Goal: Information Seeking & Learning: Learn about a topic

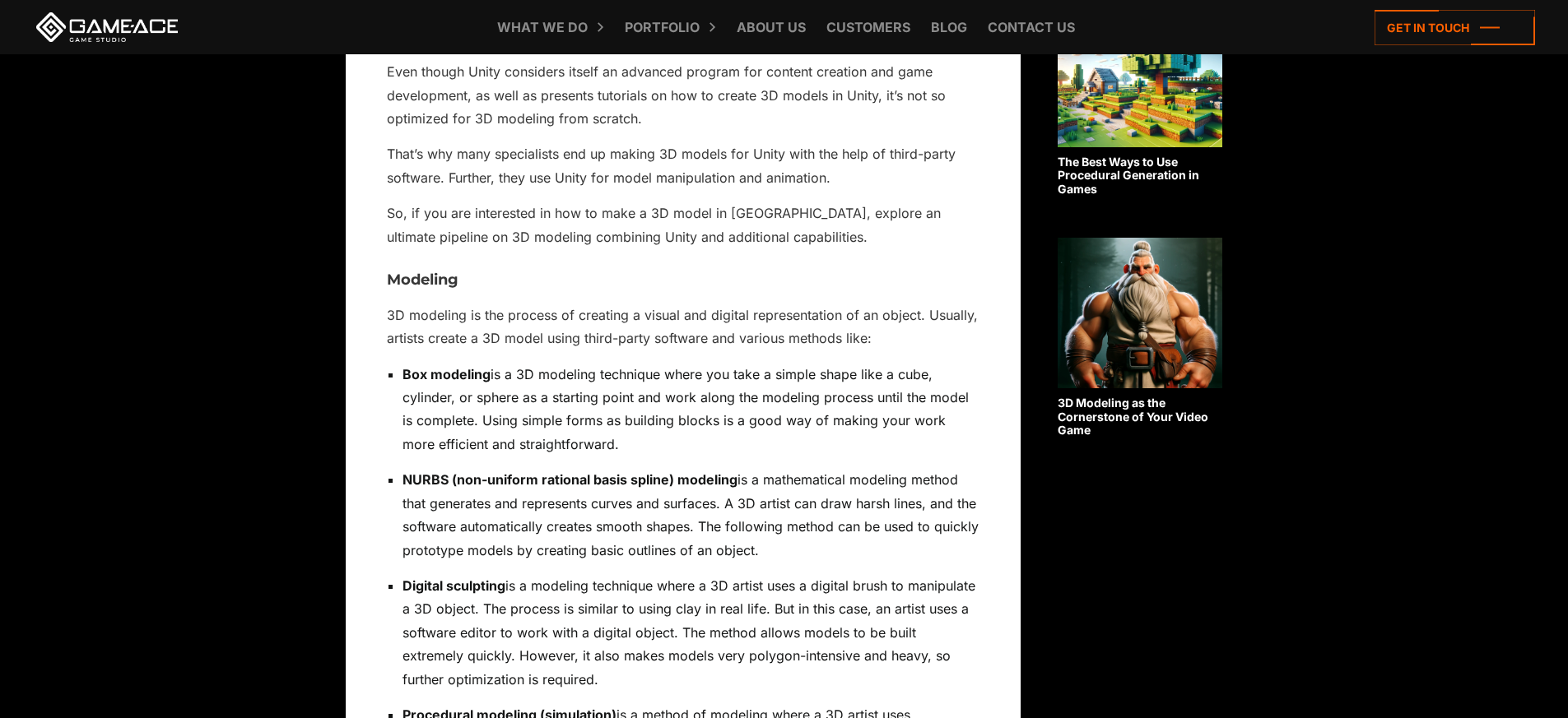
scroll to position [1331, 0]
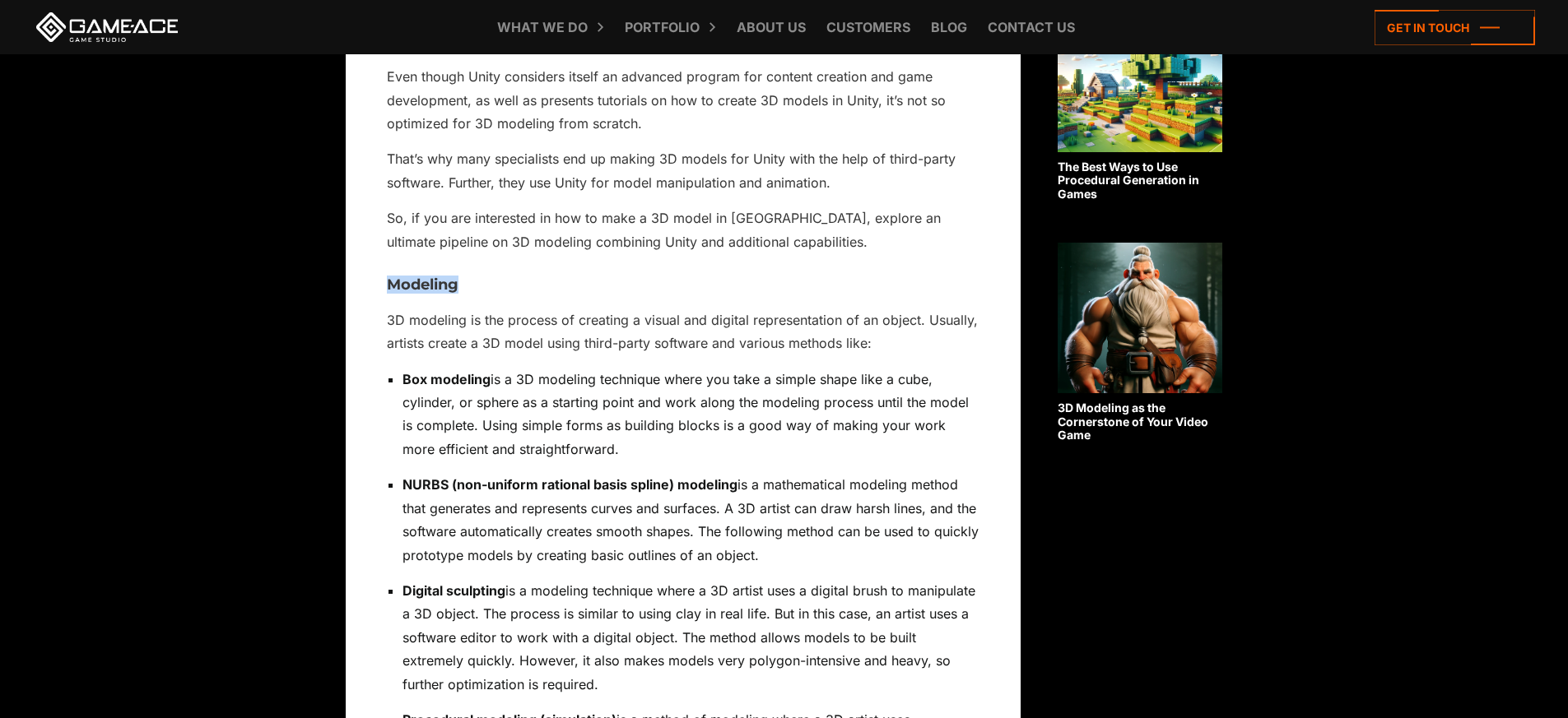
drag, startPoint x: 462, startPoint y: 255, endPoint x: 366, endPoint y: 253, distance: 96.0
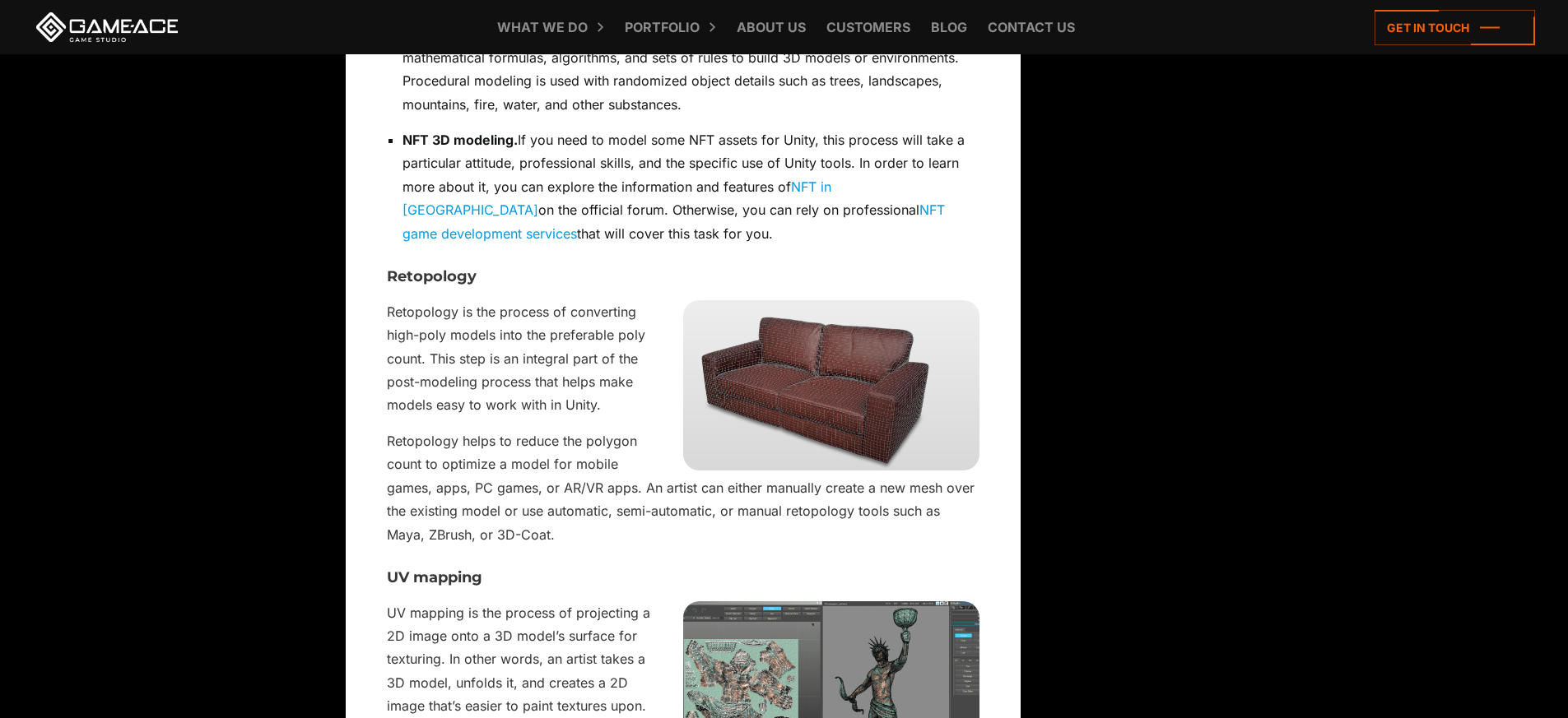
scroll to position [2019, 0]
drag, startPoint x: 488, startPoint y: 252, endPoint x: 342, endPoint y: 252, distance: 146.0
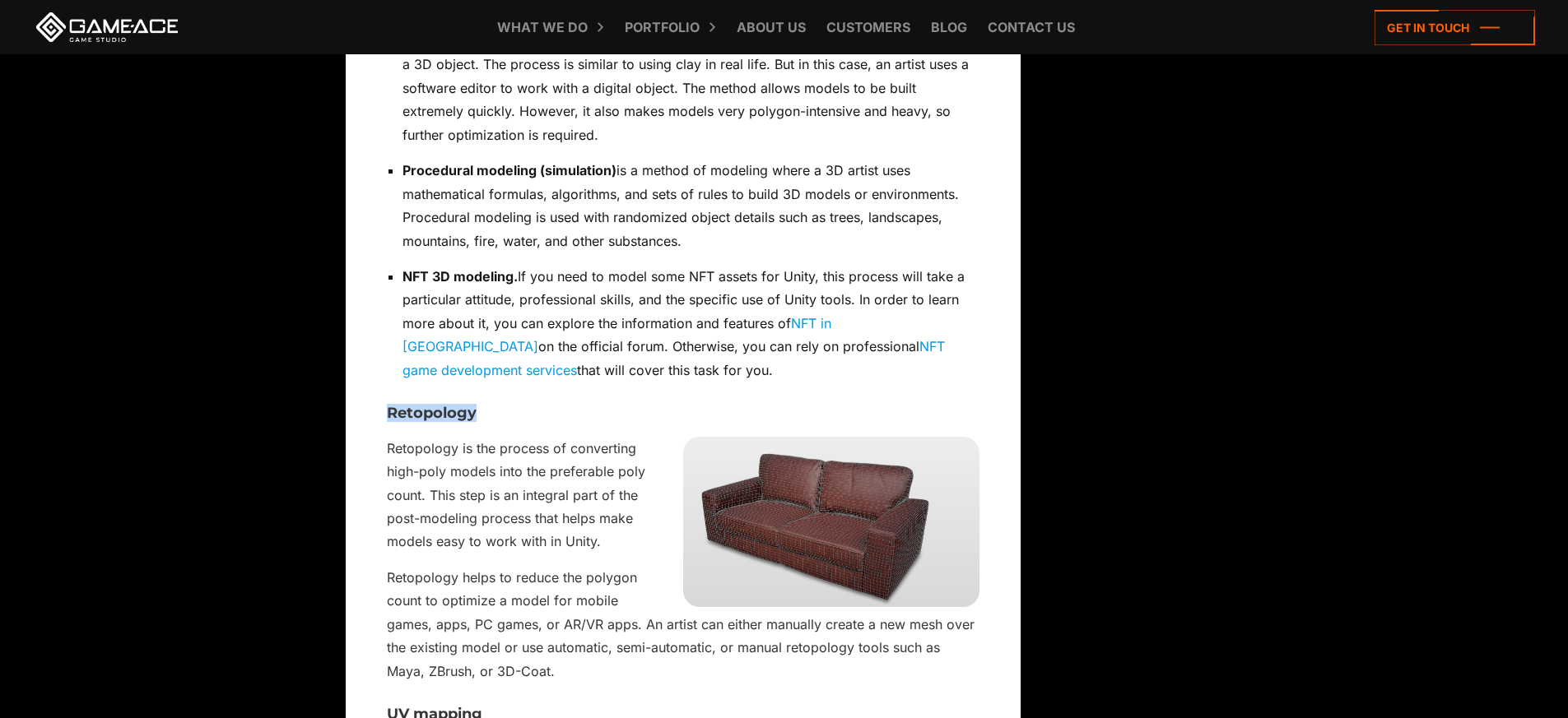
scroll to position [1890, 0]
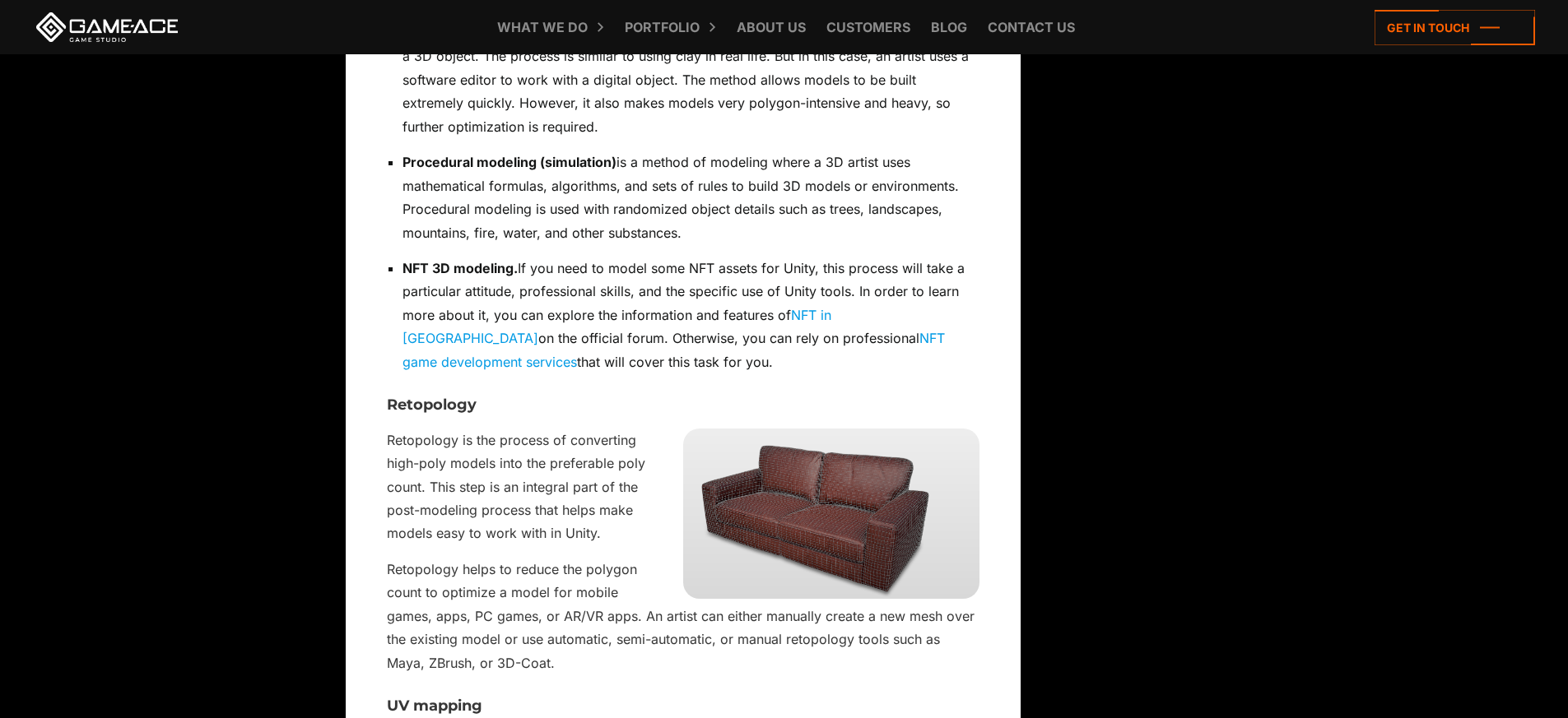
click at [600, 429] on p "Retopology is the process of converting high-poly models into the preferable po…" at bounding box center [683, 487] width 593 height 117
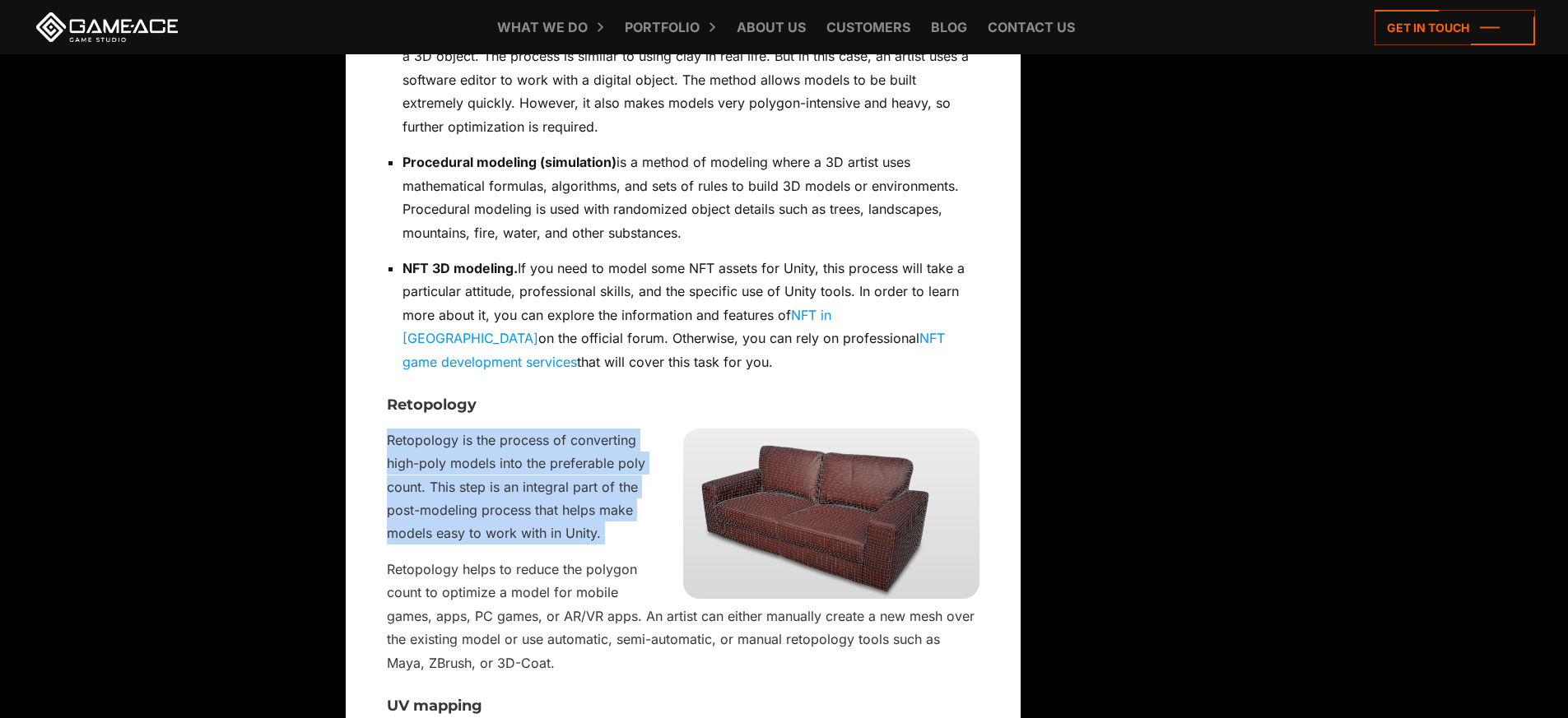
click at [600, 429] on p "Retopology is the process of converting high-poly models into the preferable po…" at bounding box center [683, 487] width 593 height 117
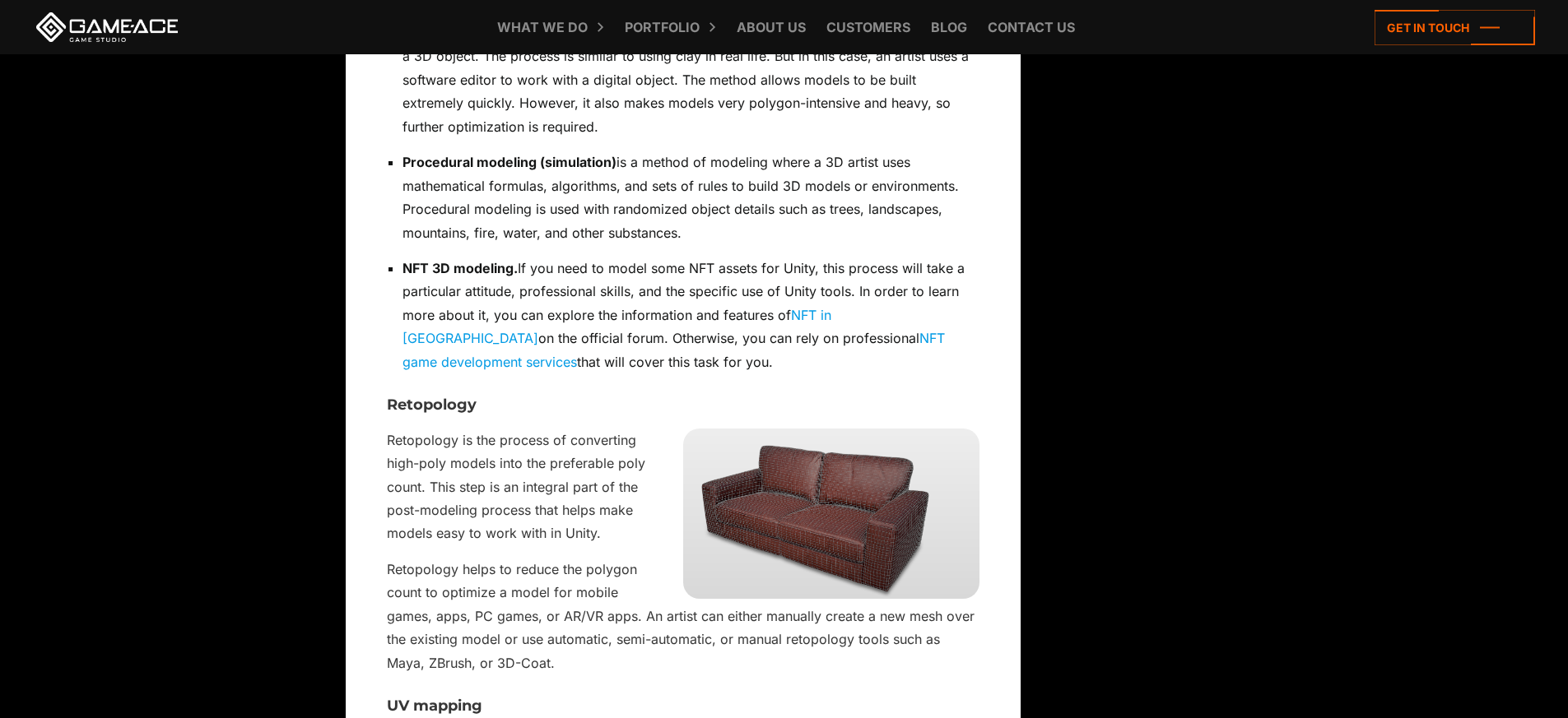
click at [467, 600] on p "Retopology helps to reduce the polygon count to optimize a model for mobile gam…" at bounding box center [683, 616] width 593 height 117
click at [476, 584] on p "Retopology helps to reduce the polygon count to optimize a model for mobile gam…" at bounding box center [683, 616] width 593 height 117
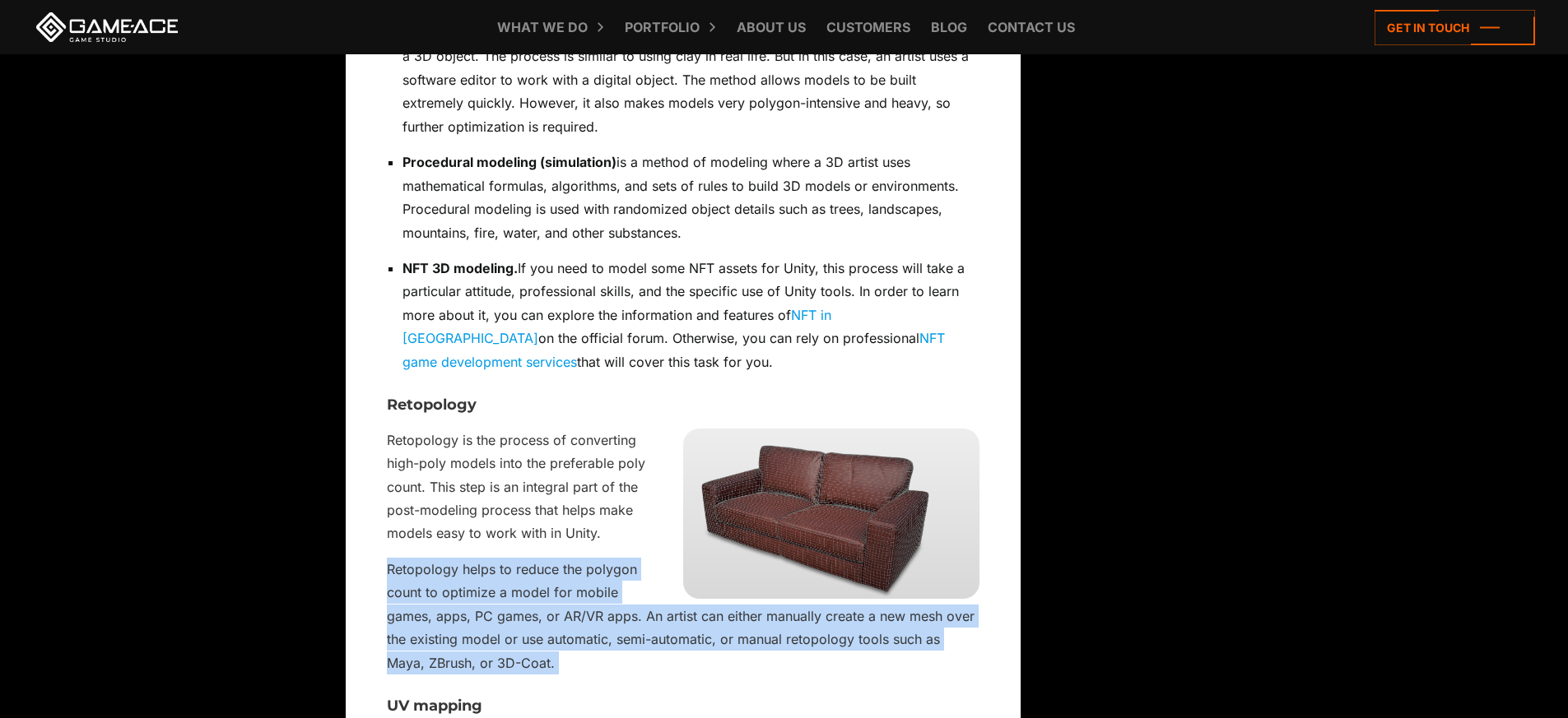
click at [476, 584] on p "Retopology helps to reduce the polygon count to optimize a model for mobile gam…" at bounding box center [683, 616] width 593 height 117
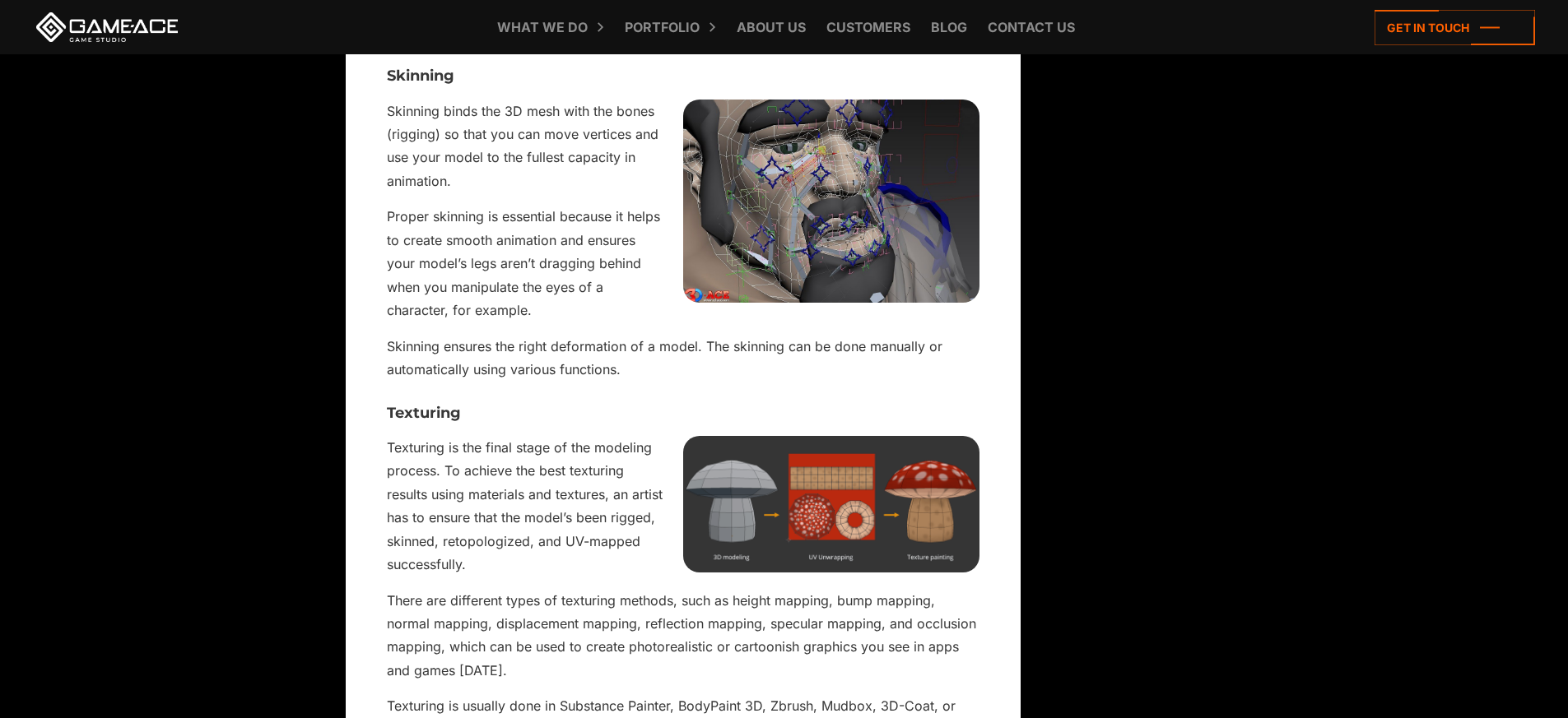
scroll to position [3228, 0]
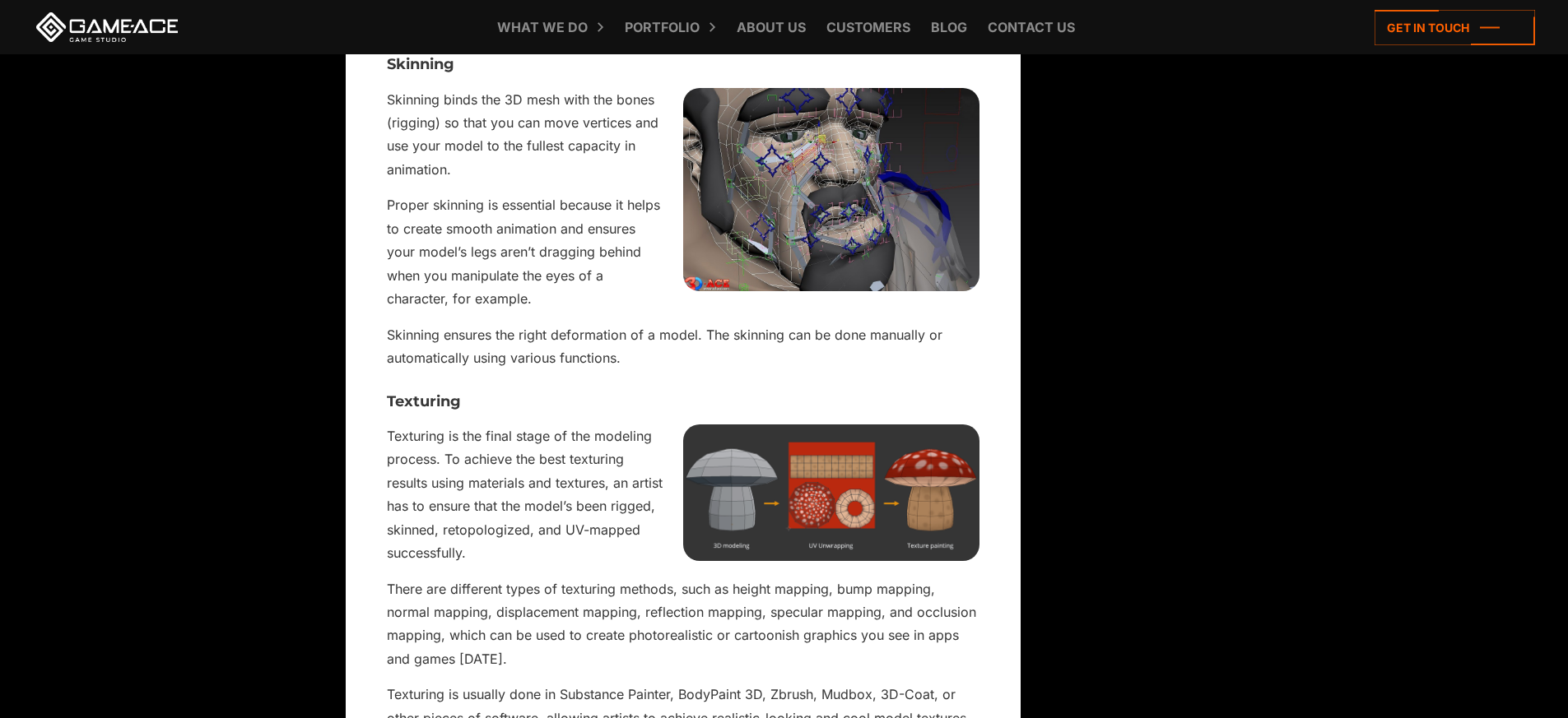
click at [504, 493] on p "Texturing is the final stage of the modeling process. To achieve the best textu…" at bounding box center [683, 495] width 593 height 141
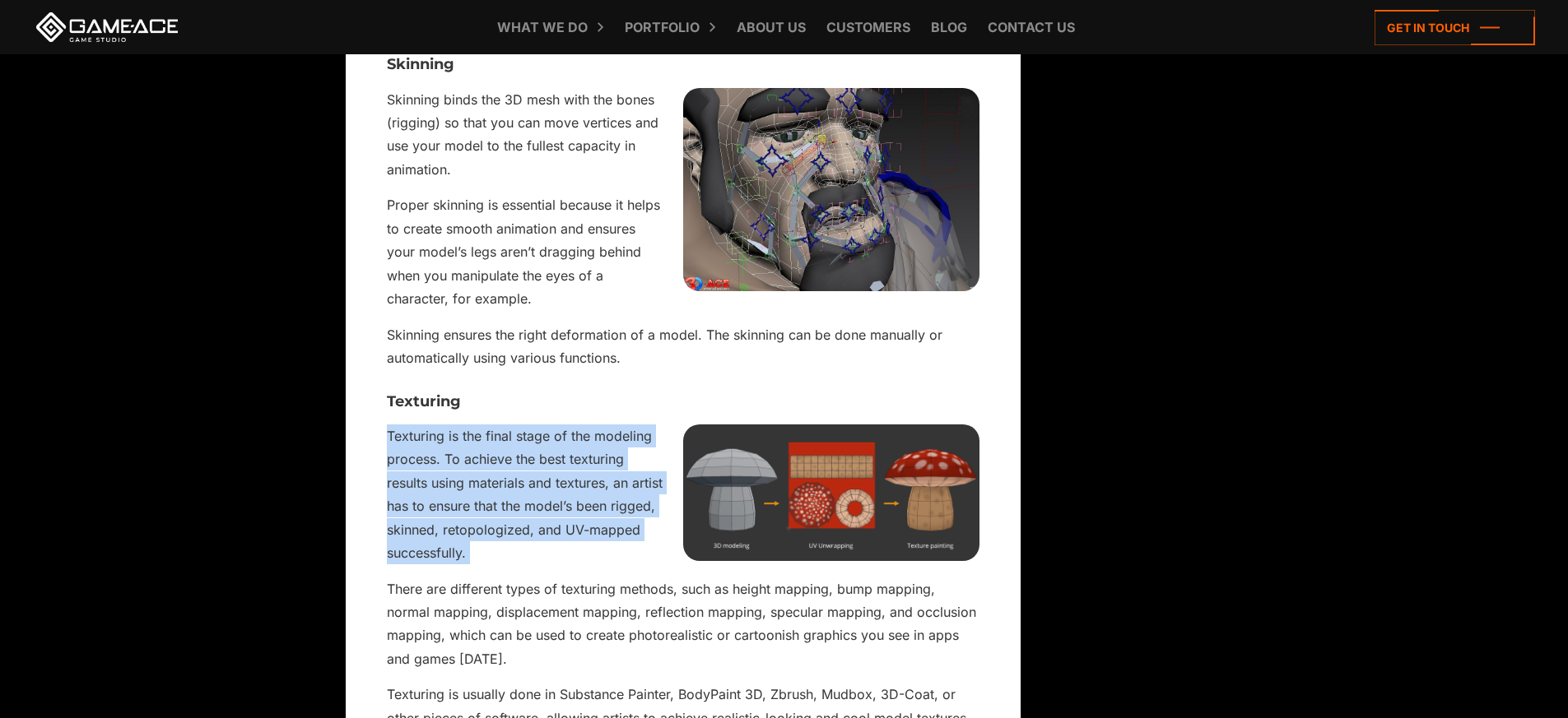
click at [504, 493] on p "Texturing is the final stage of the modeling process. To achieve the best textu…" at bounding box center [683, 495] width 593 height 141
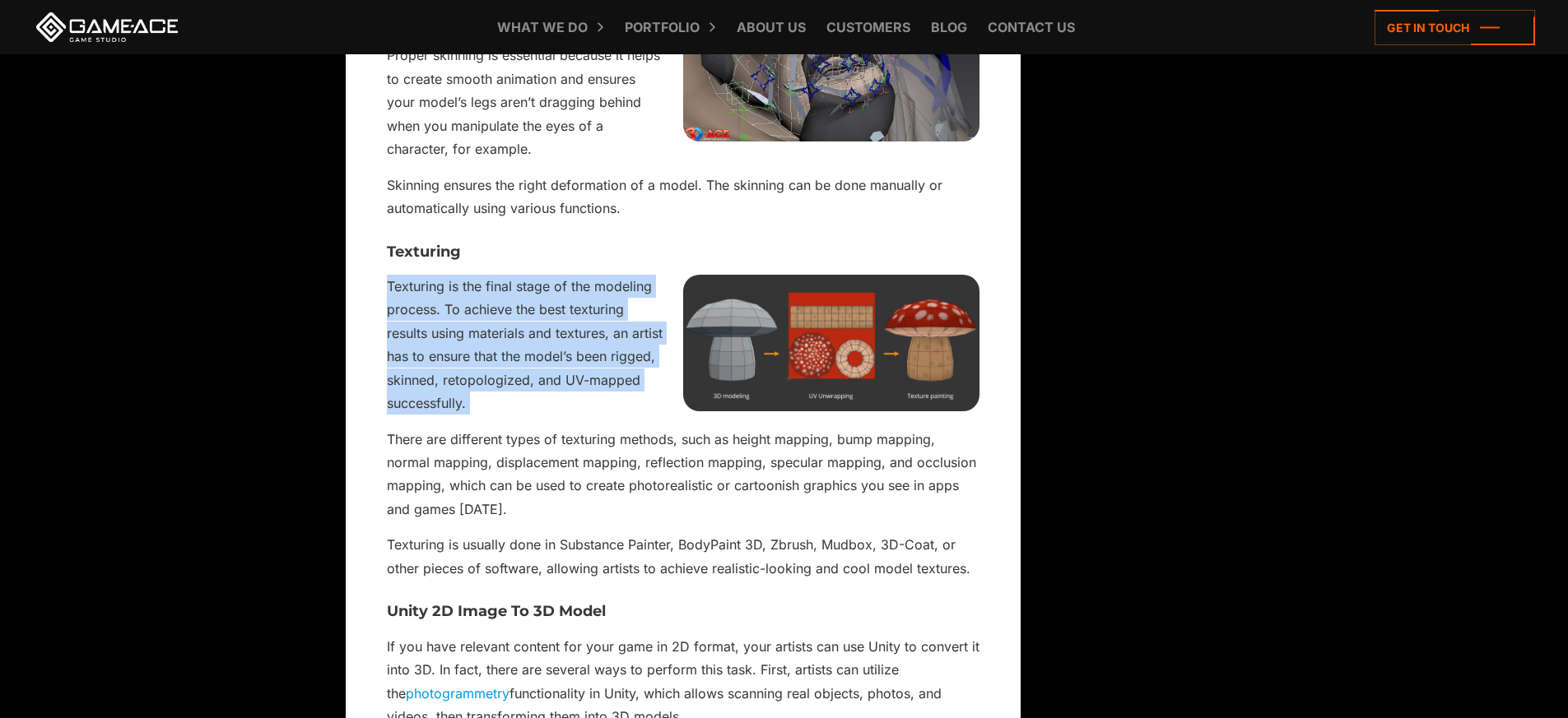
scroll to position [3729, 0]
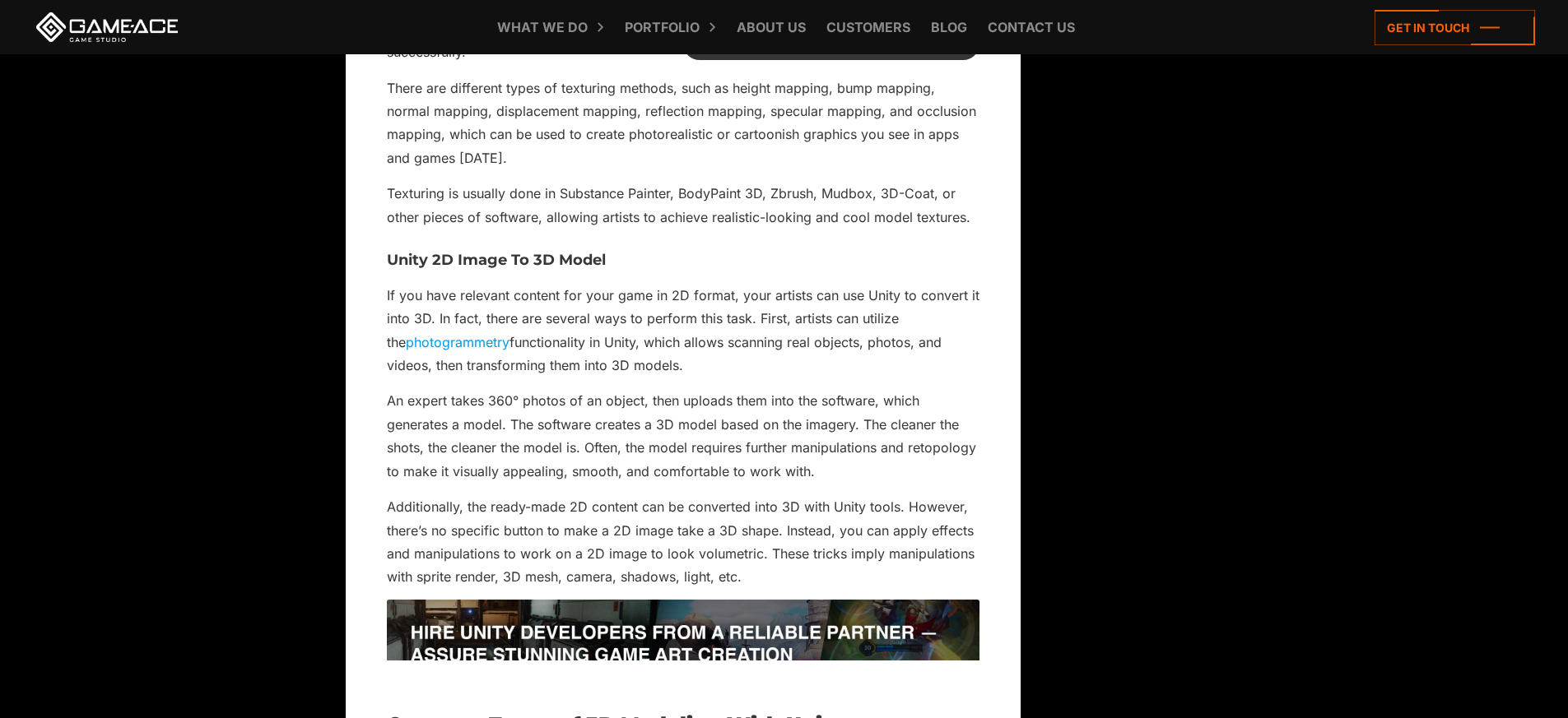
click at [543, 408] on p "An expert takes 360° photos of an object, then uploads them into the software, …" at bounding box center [683, 436] width 593 height 94
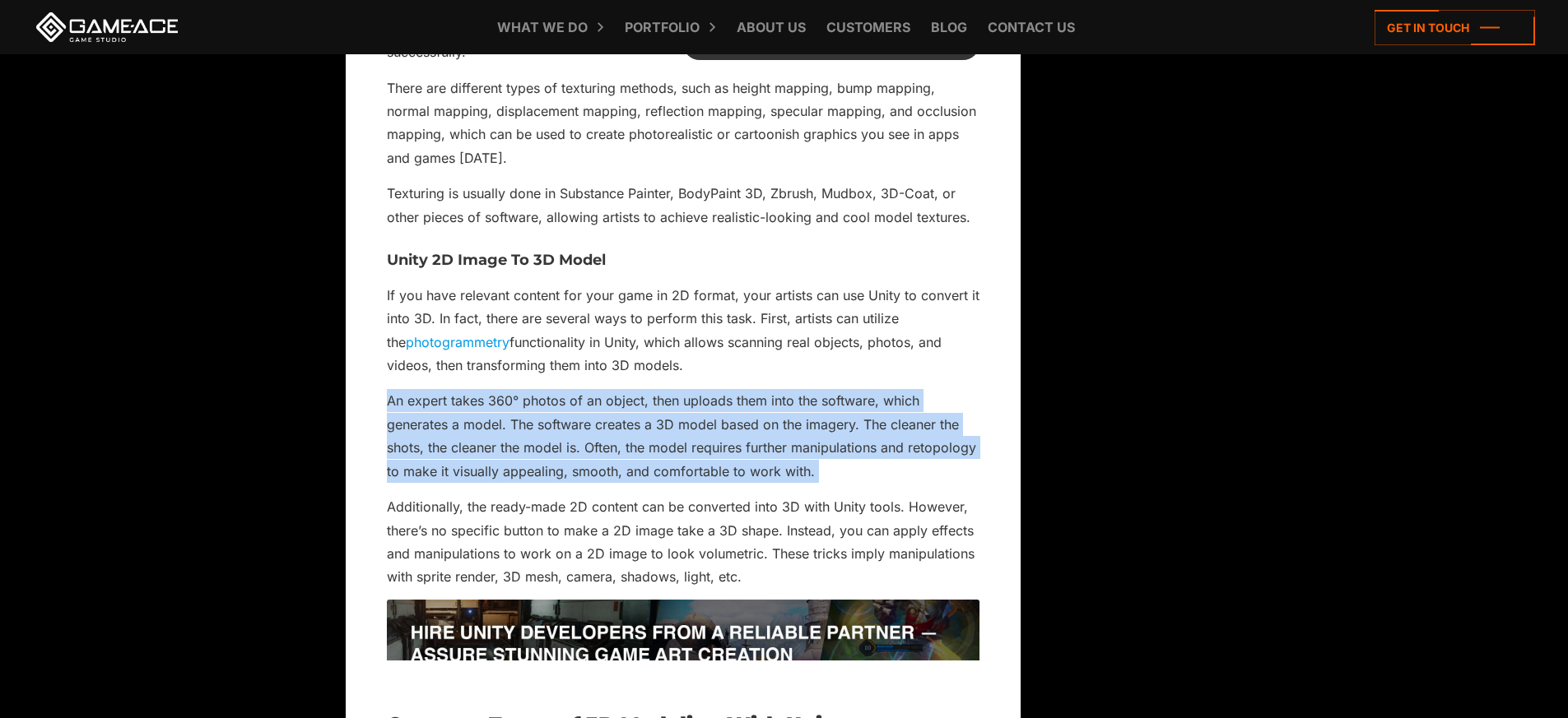
click at [543, 408] on p "An expert takes 360° photos of an object, then uploads them into the software, …" at bounding box center [683, 436] width 593 height 94
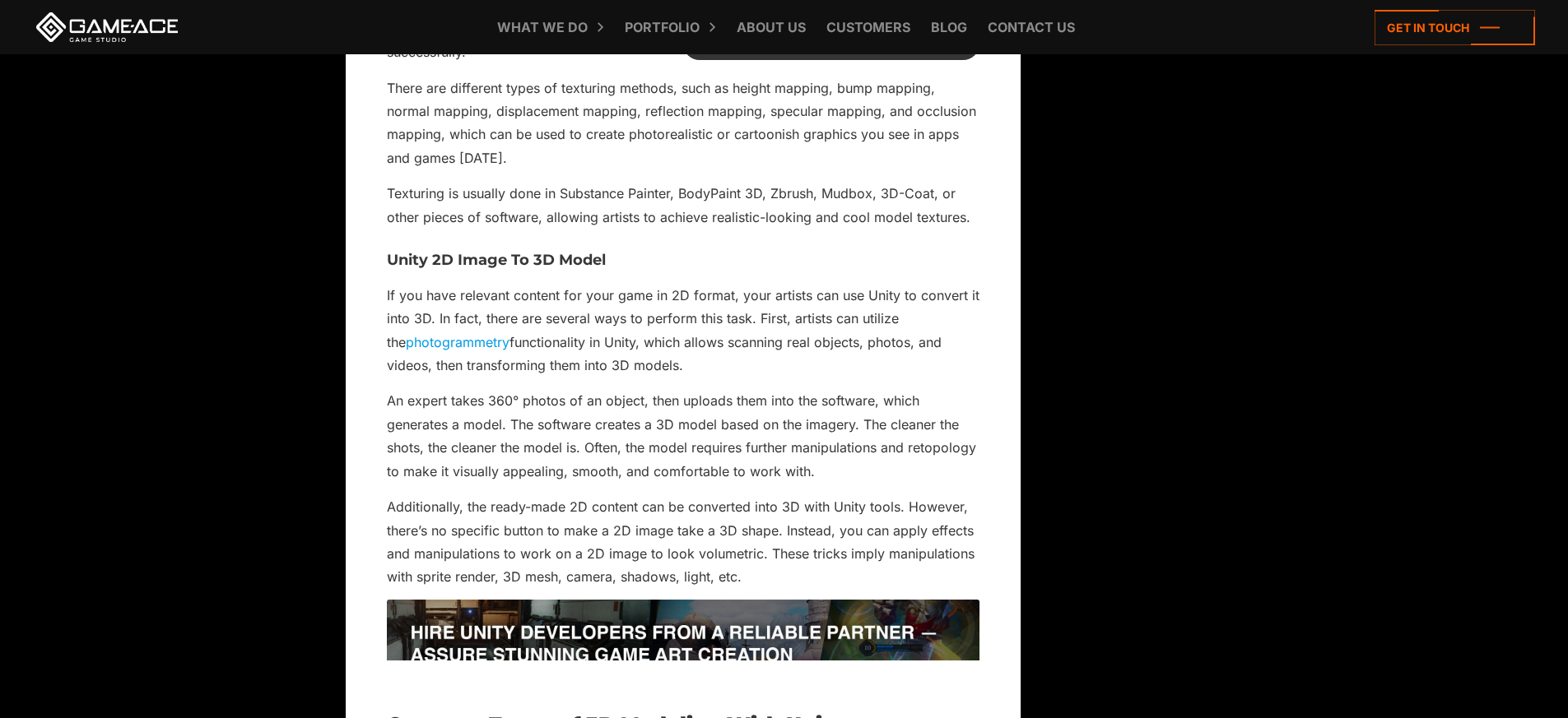
click at [529, 496] on p "Additionally, the ready-made 2D content can be converted into 3D with Unity too…" at bounding box center [683, 543] width 593 height 94
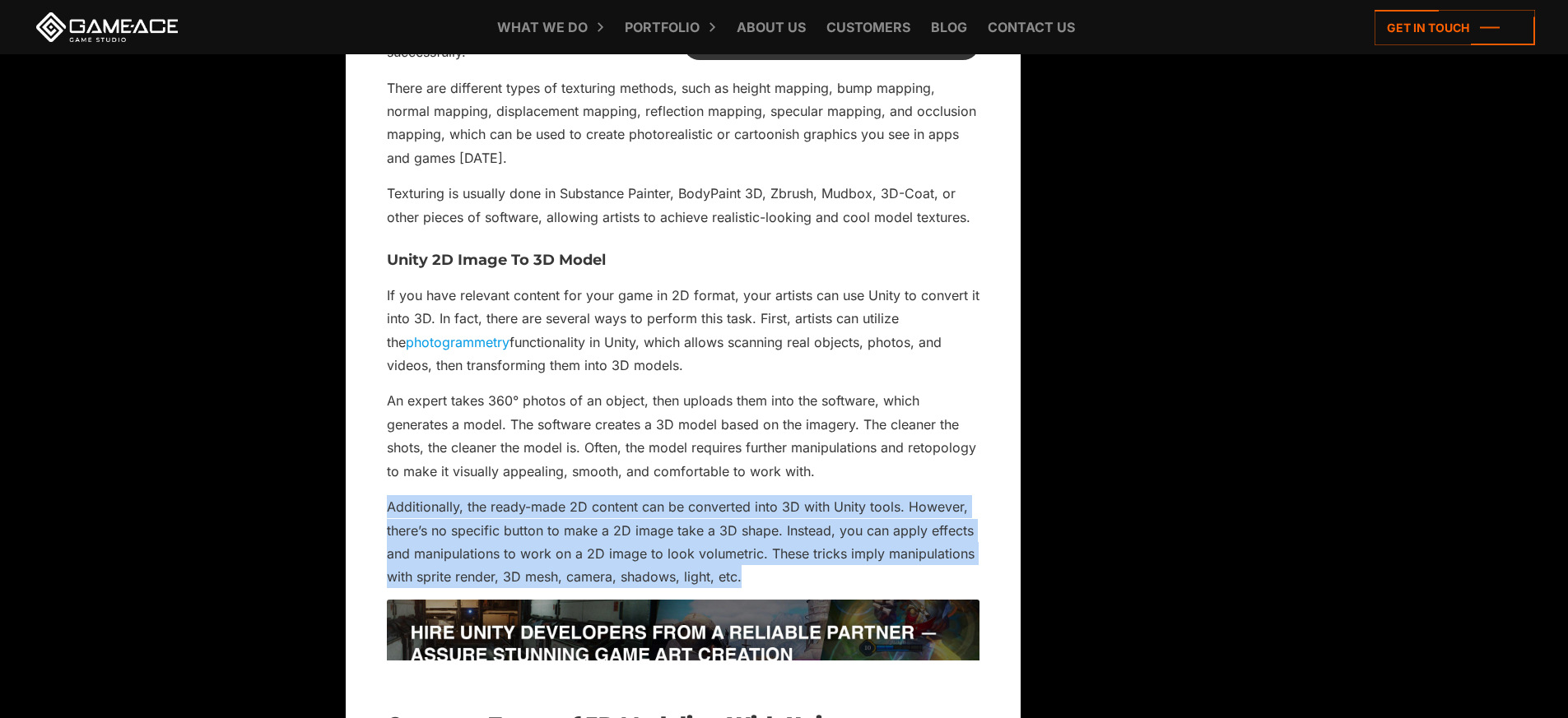
click at [529, 496] on p "Additionally, the ready-made 2D content can be converted into 3D with Unity too…" at bounding box center [683, 543] width 593 height 94
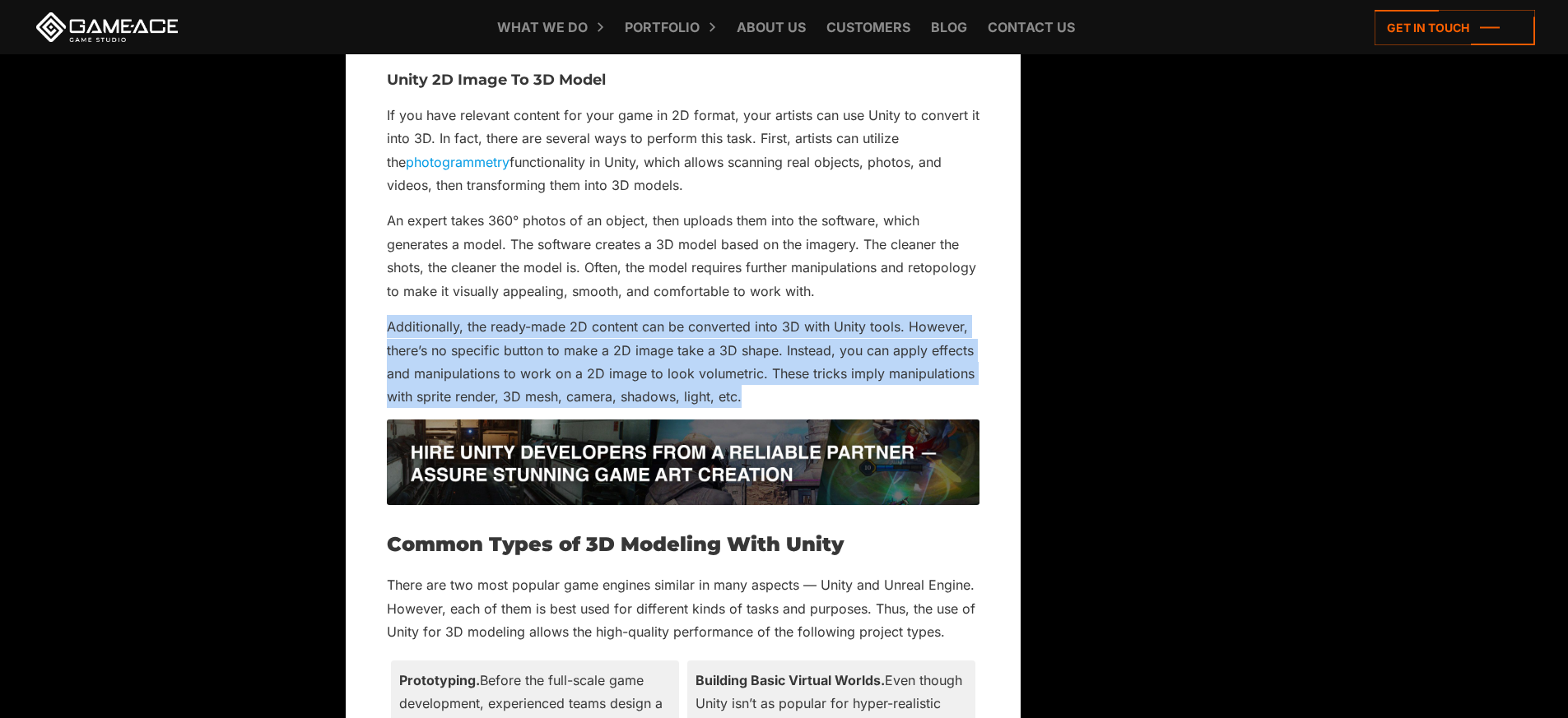
scroll to position [4264, 0]
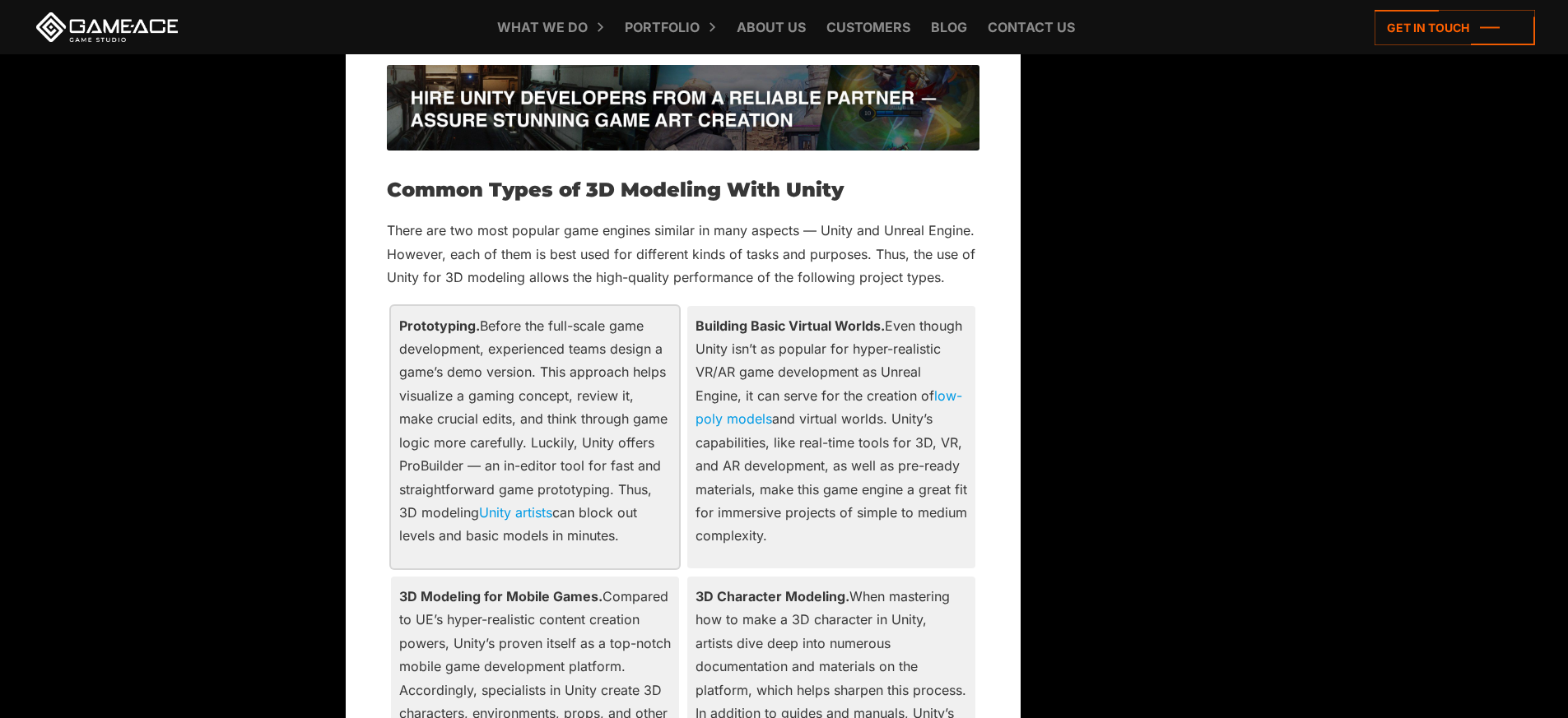
click at [517, 358] on p "Prototyping. Before the full-scale game development, experienced teams design a…" at bounding box center [534, 431] width 271 height 234
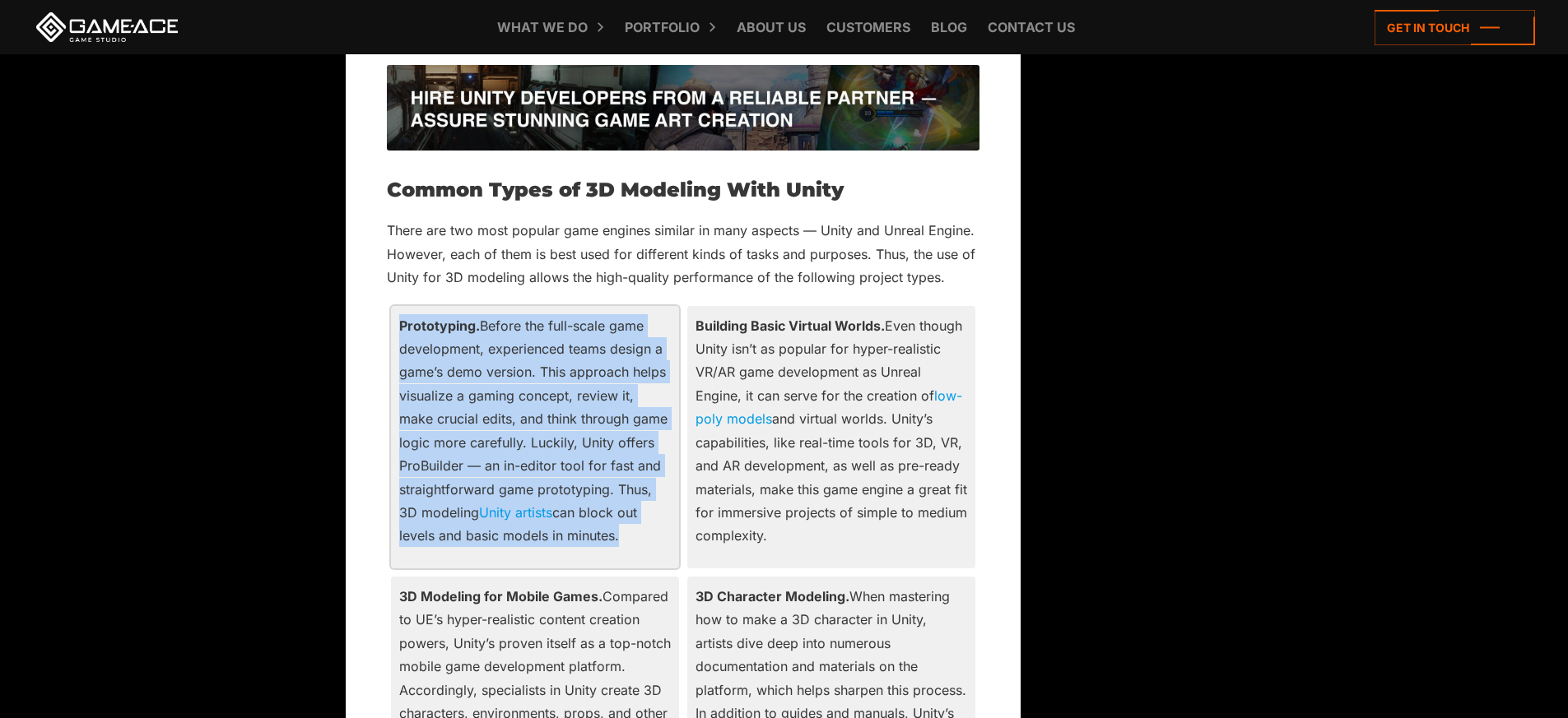
click at [517, 358] on p "Prototyping. Before the full-scale game development, experienced teams design a…" at bounding box center [534, 431] width 271 height 234
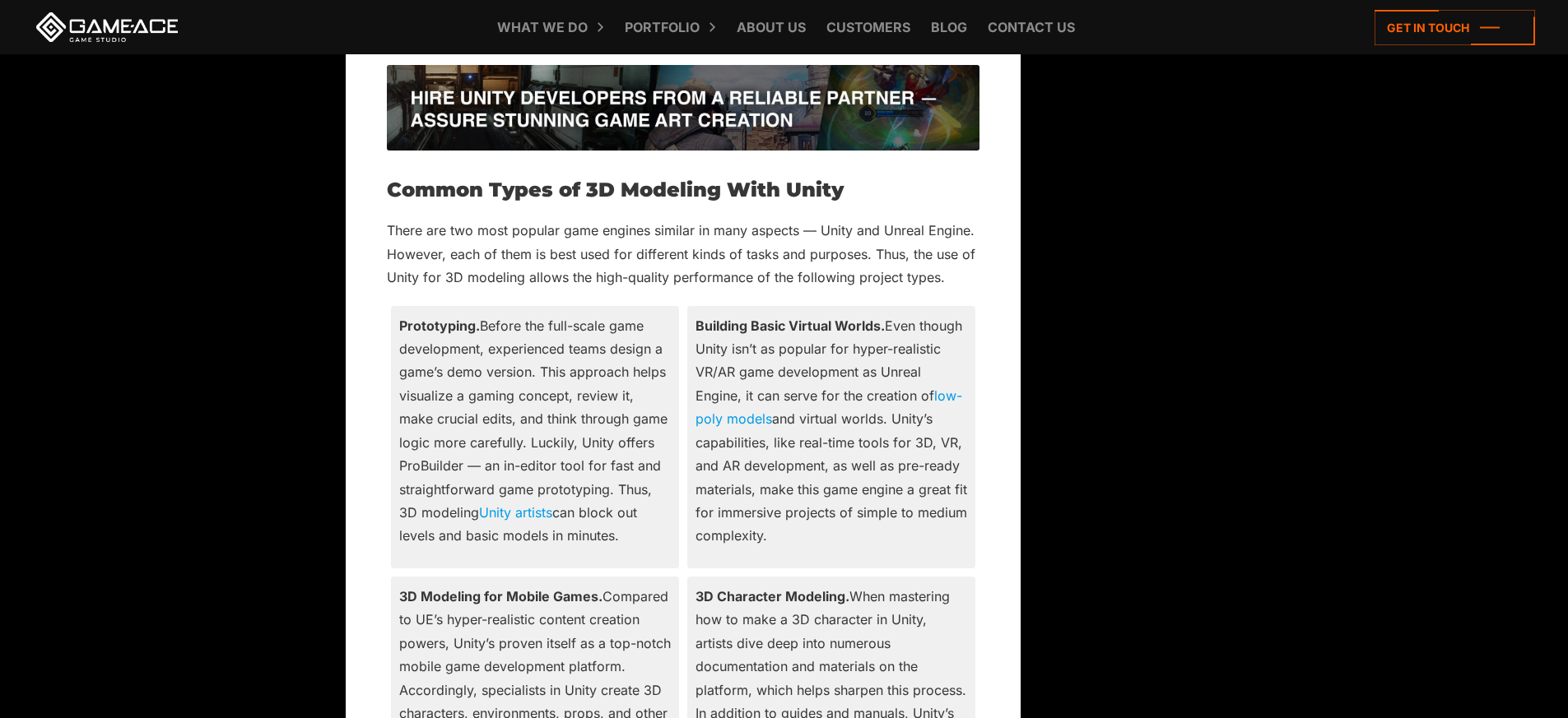
click at [798, 573] on div "3D Modeling for Mobile Games. Compared to UE’s hyper-realistic content creation…" at bounding box center [683, 708] width 593 height 270
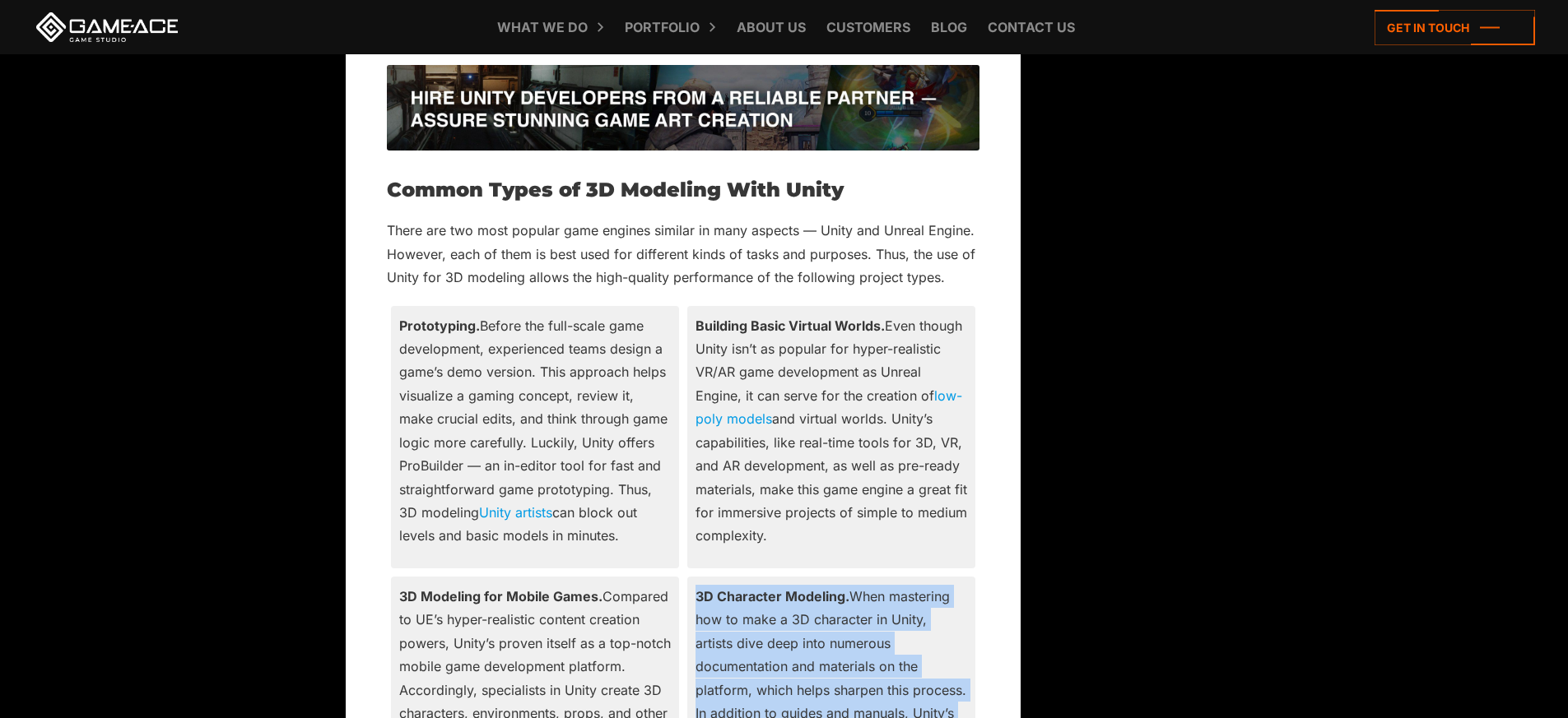
click at [798, 573] on div "3D Modeling for Mobile Games. Compared to UE’s hyper-realistic content creation…" at bounding box center [683, 708] width 593 height 270
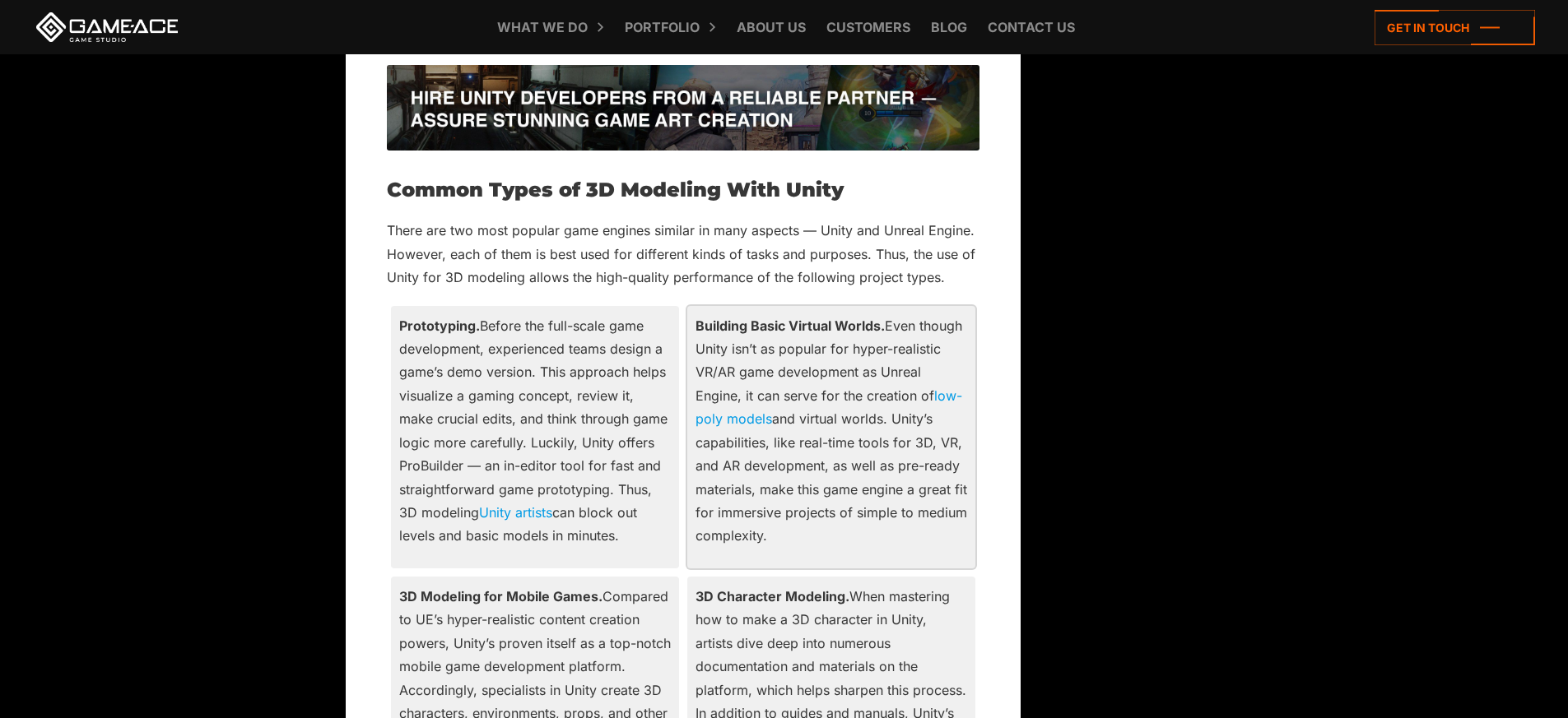
click at [815, 500] on p "Building Basic Virtual Worlds. Even though Unity isn’t as popular for hyper-rea…" at bounding box center [831, 431] width 271 height 234
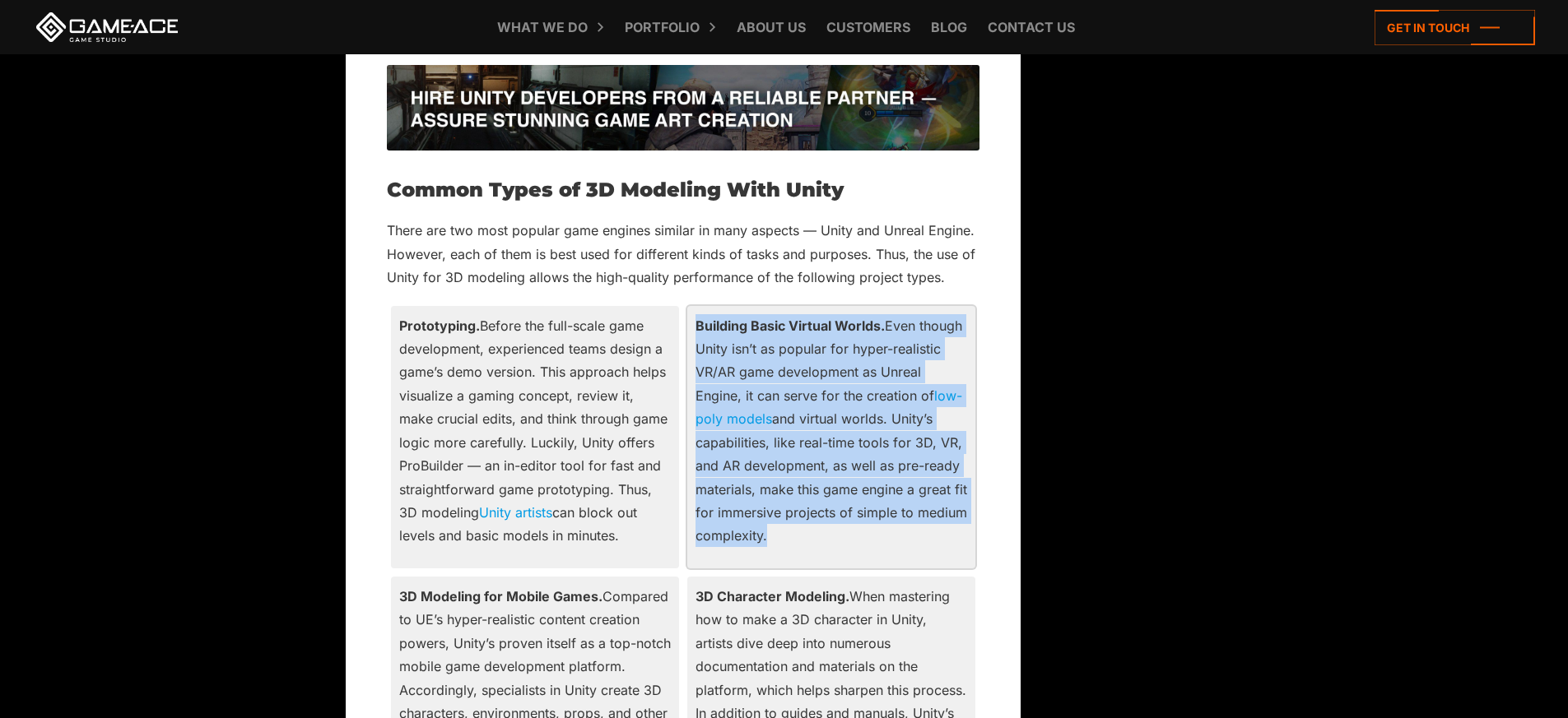
click at [815, 500] on p "Building Basic Virtual Worlds. Even though Unity isn’t as popular for hyper-rea…" at bounding box center [831, 431] width 271 height 234
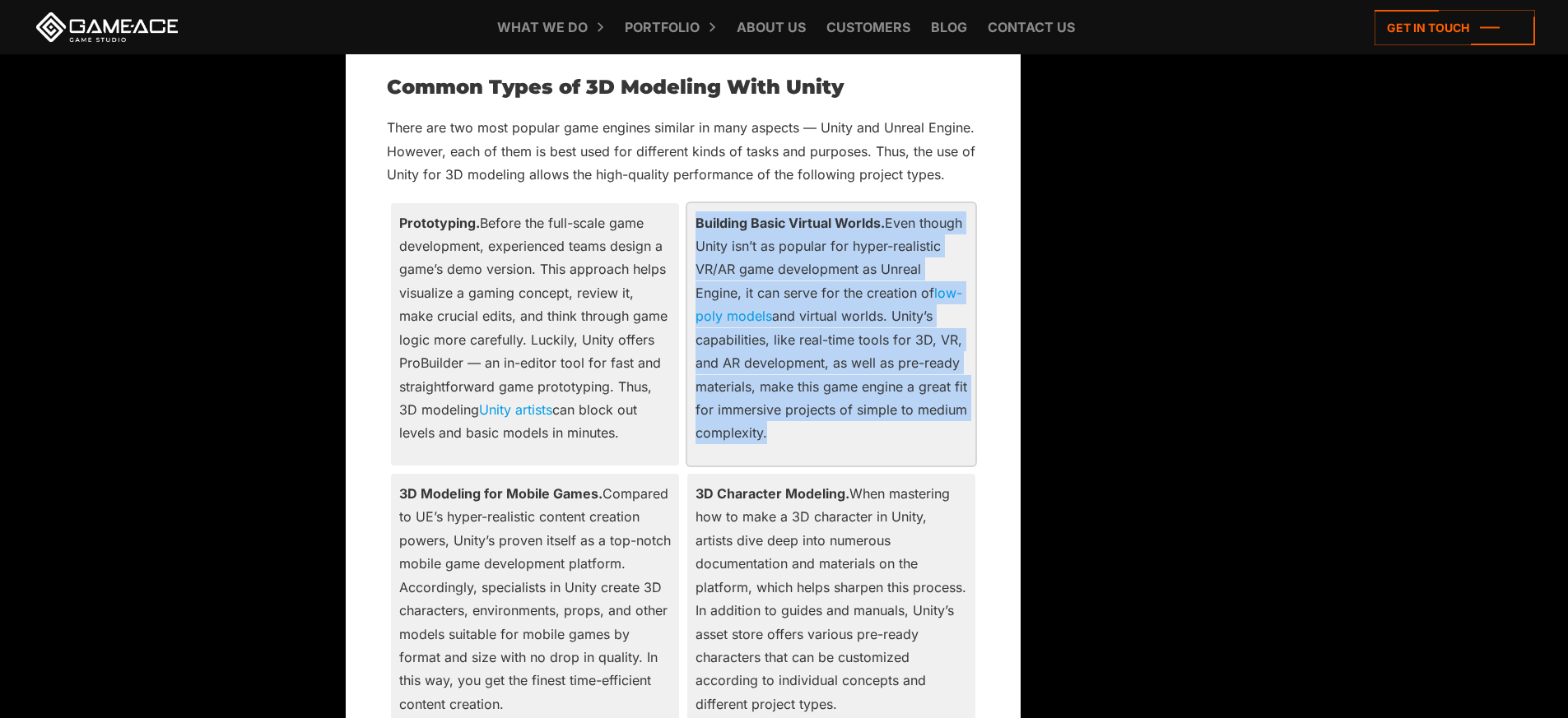
click at [922, 424] on div "Building Basic Virtual Worlds. Even though Unity isn’t as popular for hyper-rea…" at bounding box center [831, 334] width 288 height 263
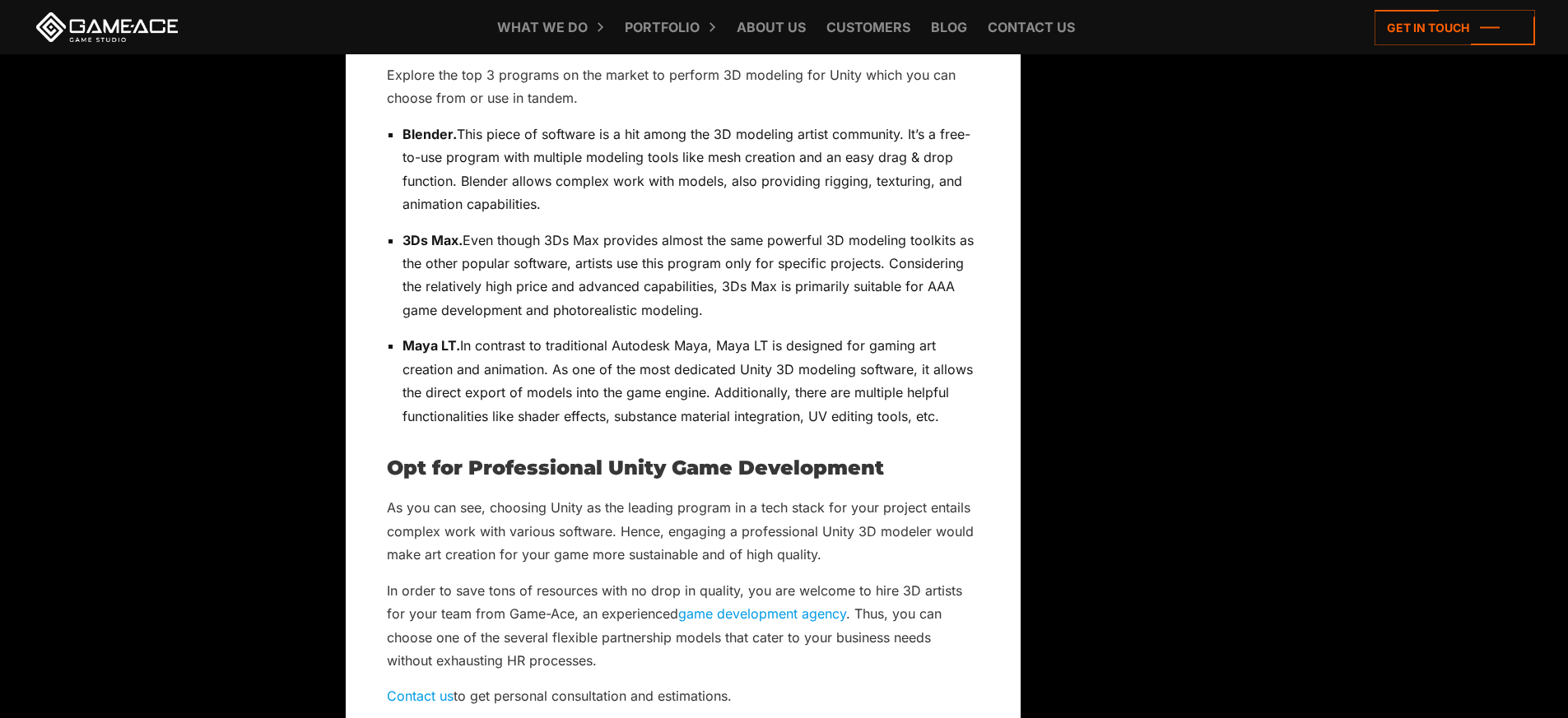
scroll to position [5198, 0]
click at [728, 455] on h2 "Opt for Professional Unity Game Development" at bounding box center [683, 465] width 593 height 22
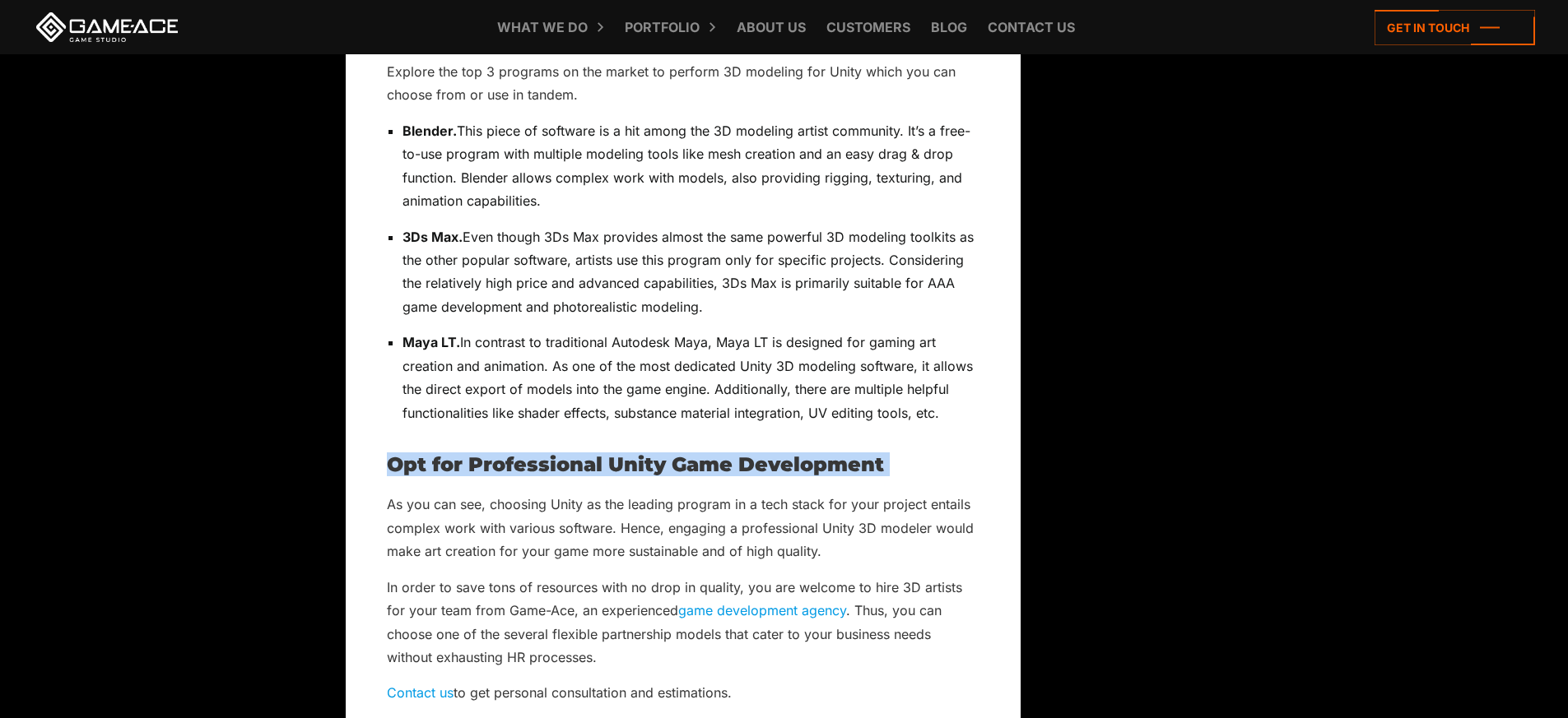
click at [728, 455] on h2 "Opt for Professional Unity Game Development" at bounding box center [683, 465] width 593 height 22
click at [652, 455] on h2 "Opt for Professional Unity Game Development" at bounding box center [683, 465] width 593 height 22
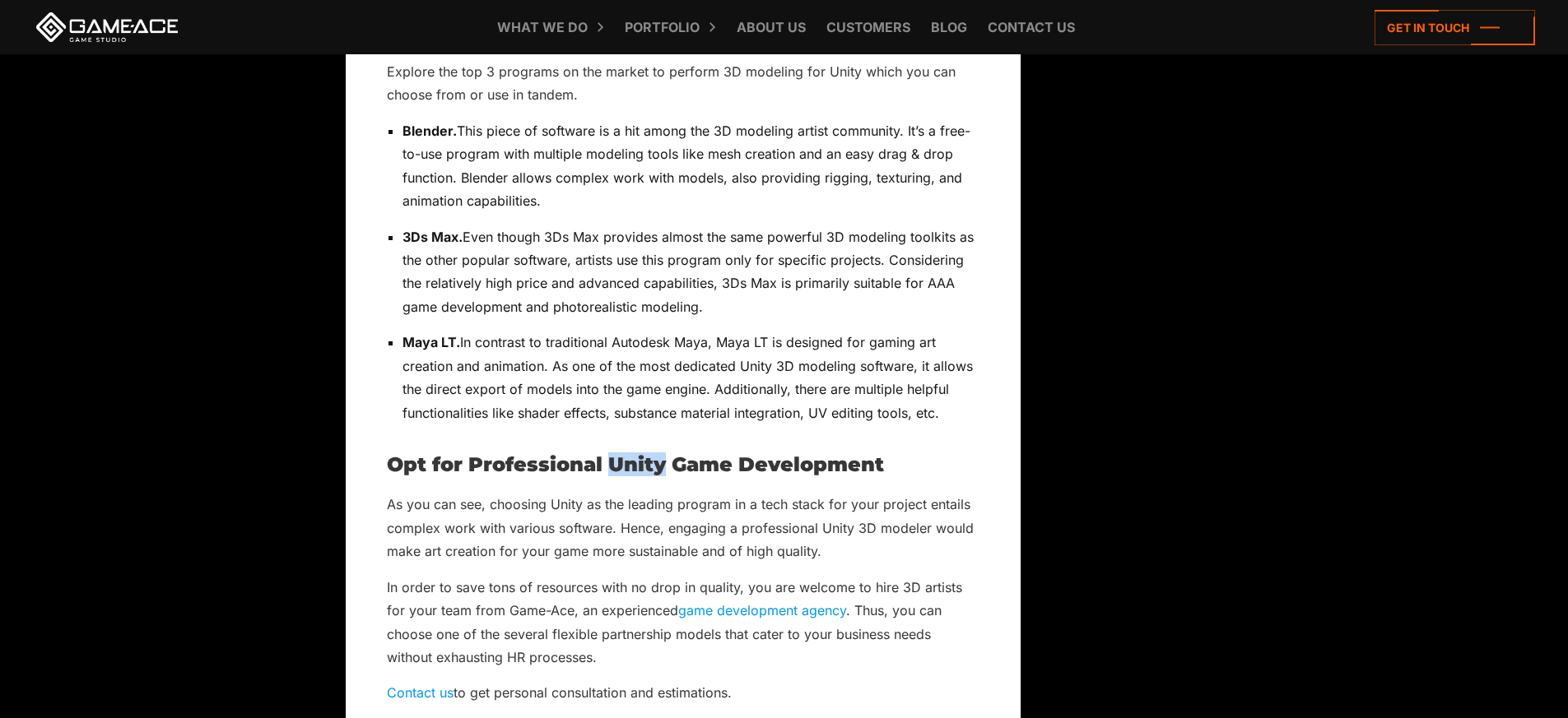
click at [652, 455] on h2 "Opt for Professional Unity Game Development" at bounding box center [683, 465] width 593 height 22
click at [609, 455] on h2 "Opt for Professional Unity Game Development" at bounding box center [683, 465] width 593 height 22
drag, startPoint x: 609, startPoint y: 432, endPoint x: 978, endPoint y: 442, distance: 369.1
click at [978, 455] on h2 "Opt for Professional Unity Game Development" at bounding box center [683, 465] width 593 height 22
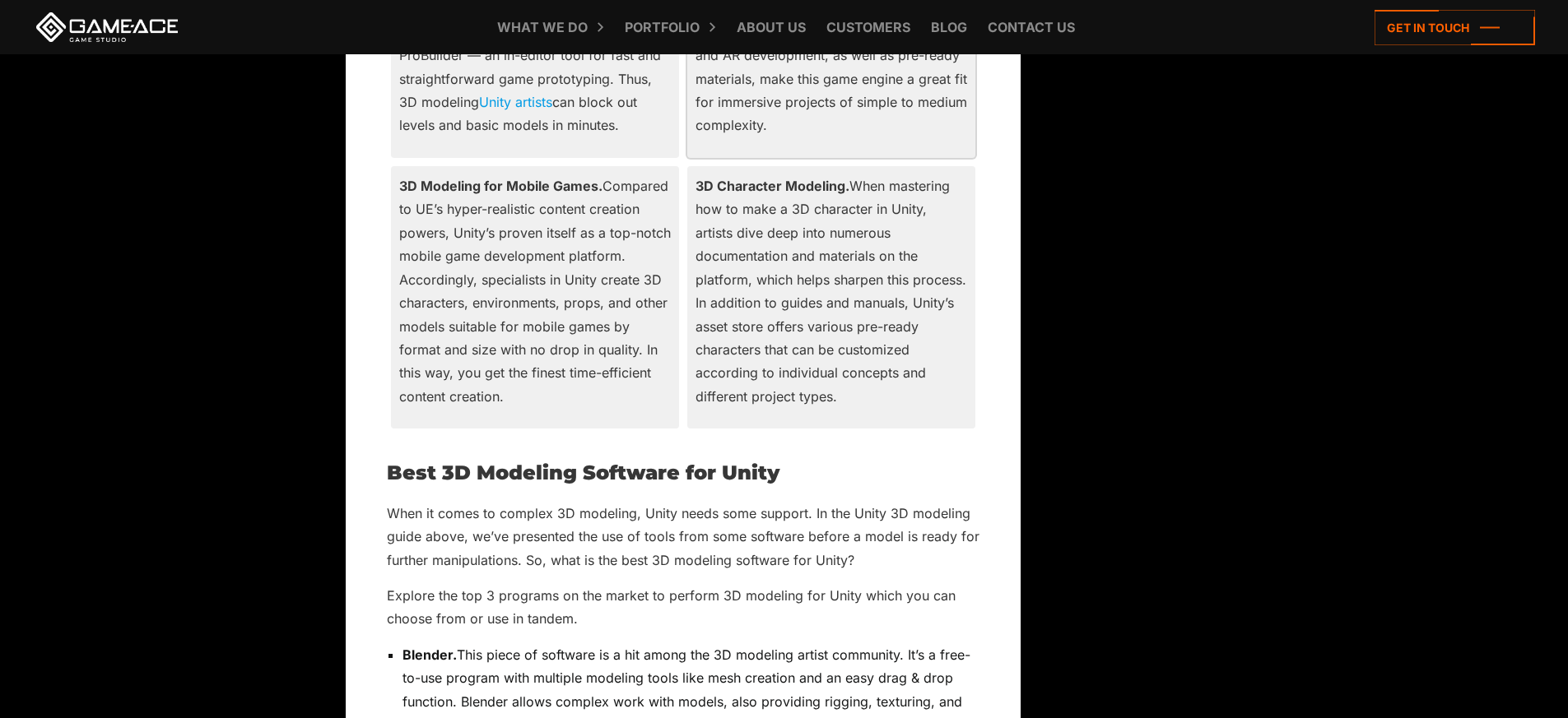
scroll to position [4681, 0]
